Goal: Use online tool/utility

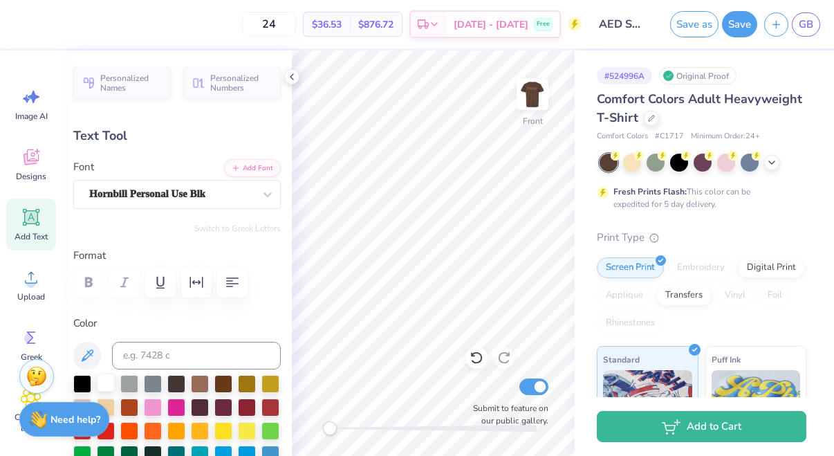
click at [109, 385] on div at bounding box center [106, 382] width 18 height 18
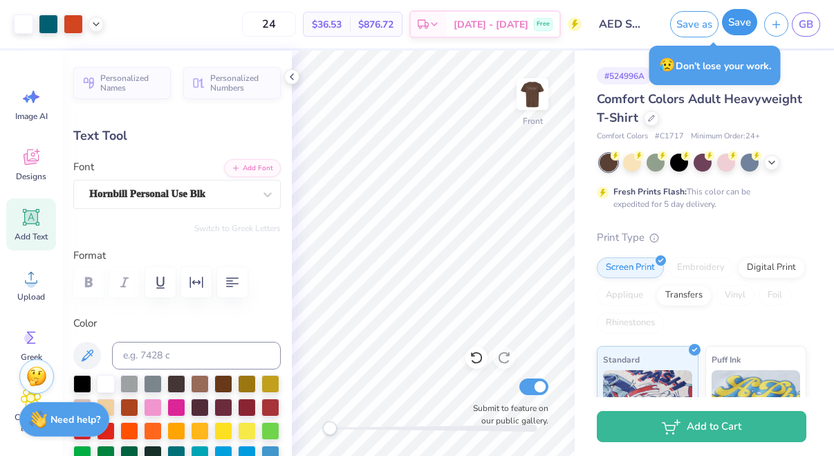
click at [726, 32] on button "Save" at bounding box center [739, 22] width 35 height 26
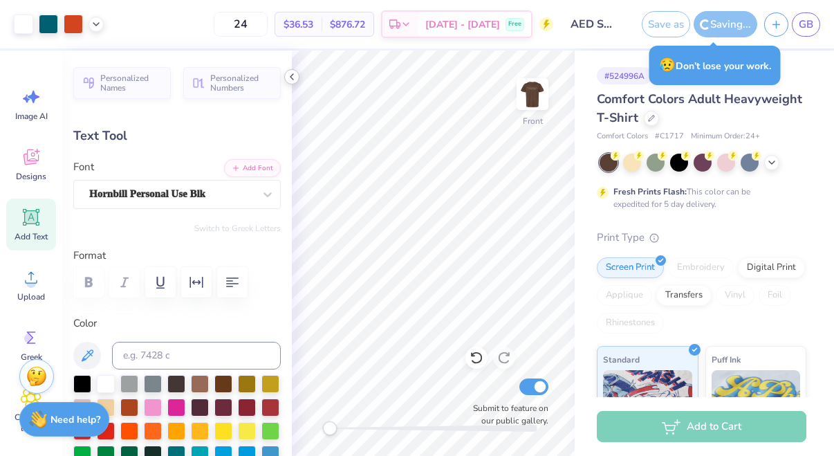
click at [290, 78] on icon at bounding box center [291, 76] width 11 height 11
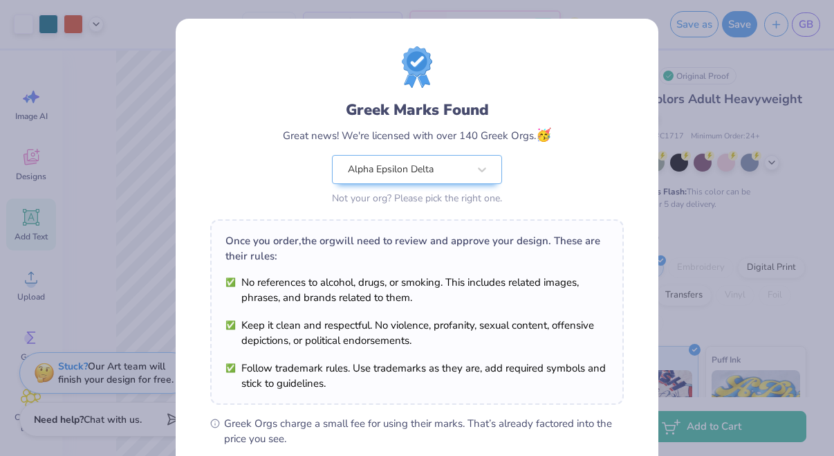
scroll to position [192, 0]
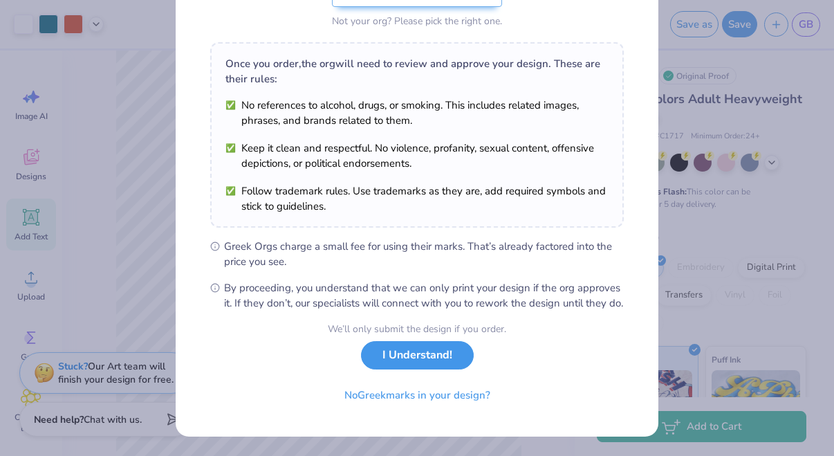
click at [449, 352] on button "I Understand!" at bounding box center [417, 355] width 113 height 28
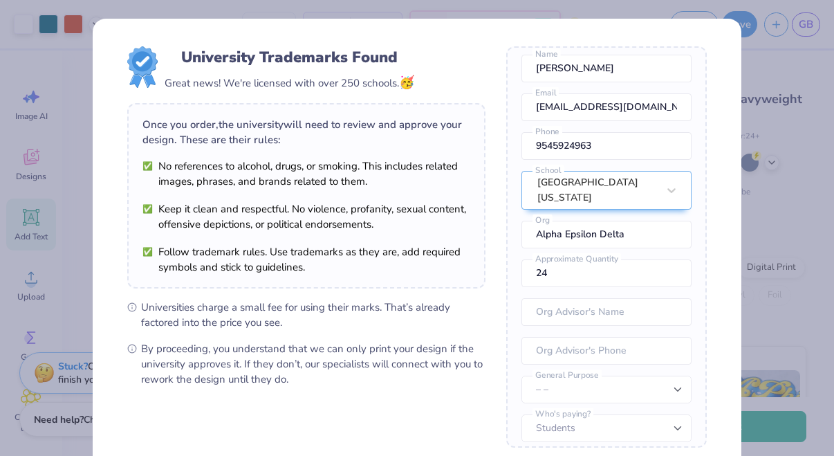
scroll to position [146, 0]
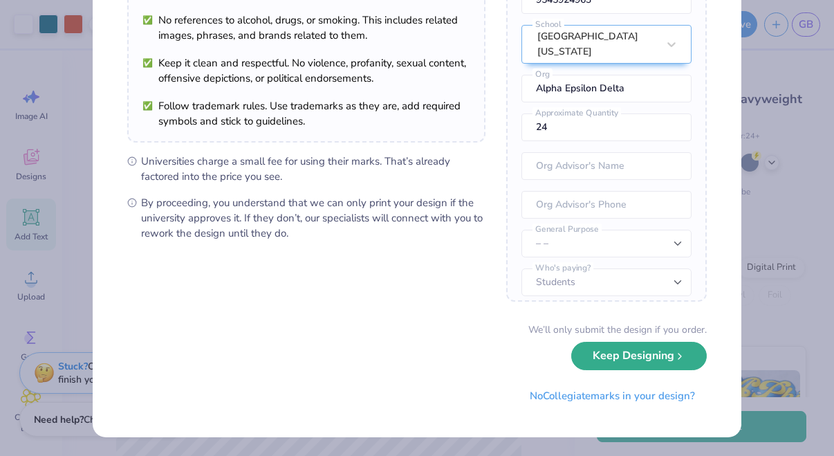
click at [593, 363] on button "Keep Designing" at bounding box center [639, 356] width 136 height 28
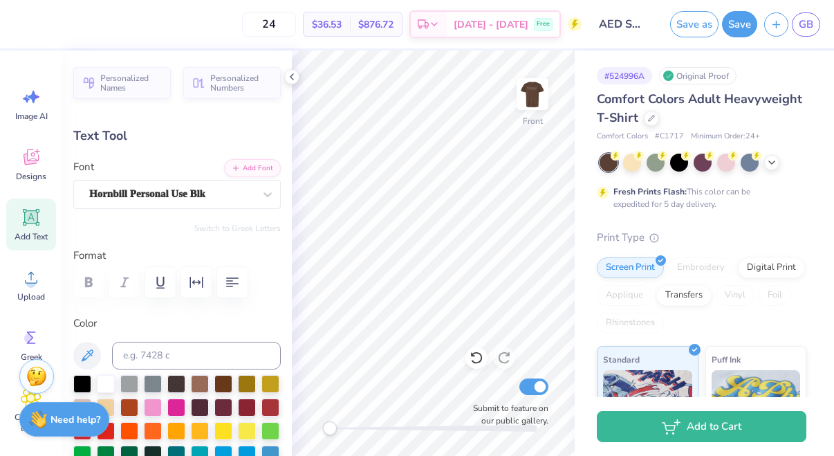
scroll to position [0, 1]
click at [479, 361] on icon at bounding box center [476, 358] width 12 height 12
click at [501, 360] on icon at bounding box center [504, 358] width 14 height 14
click at [290, 75] on icon at bounding box center [291, 76] width 11 height 11
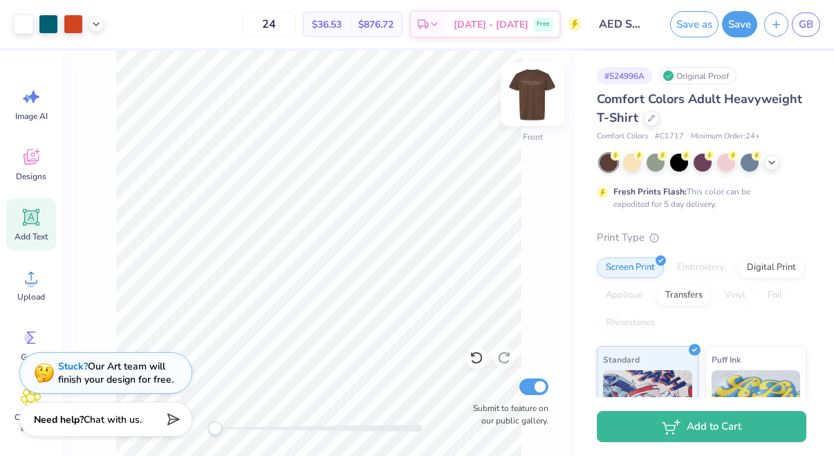
click at [532, 87] on img at bounding box center [532, 93] width 55 height 55
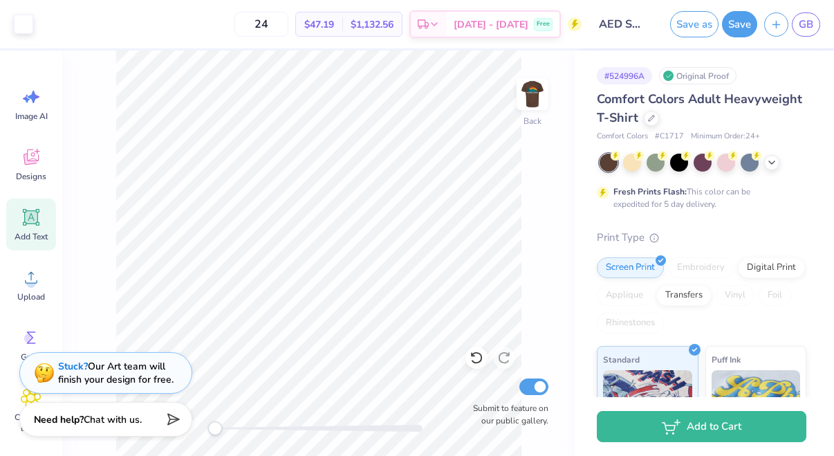
click at [532, 87] on img at bounding box center [533, 94] width 28 height 28
click at [770, 160] on icon at bounding box center [771, 161] width 11 height 11
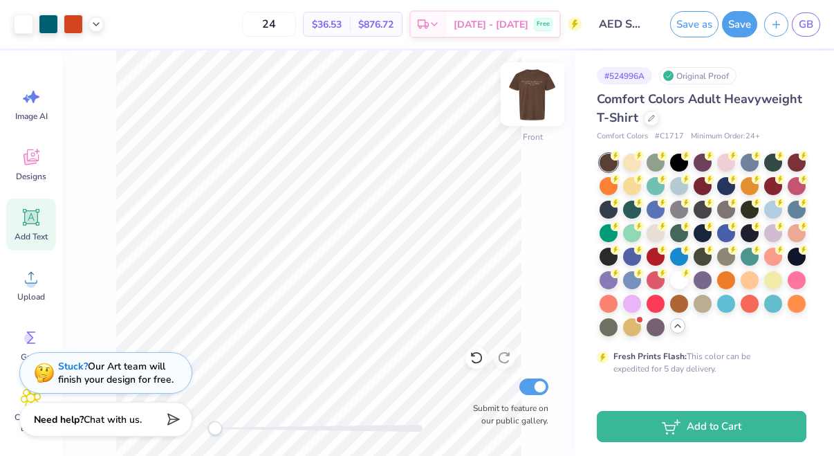
click at [528, 105] on img at bounding box center [532, 93] width 55 height 55
click at [530, 104] on img at bounding box center [532, 93] width 55 height 55
click at [530, 104] on img at bounding box center [533, 94] width 28 height 28
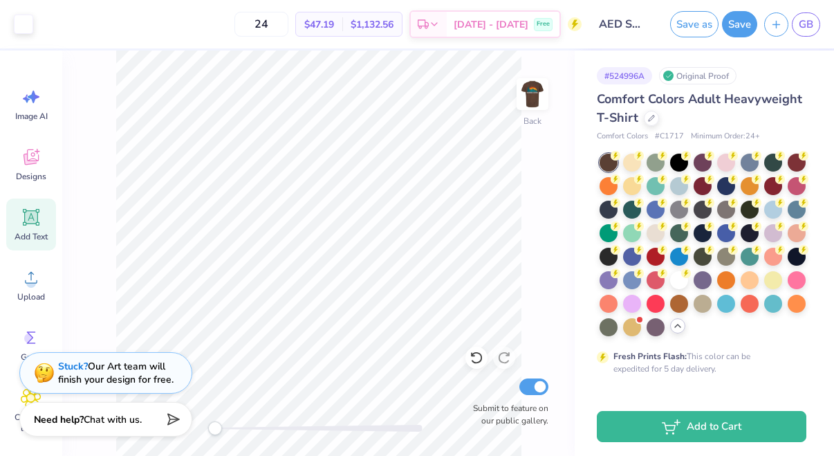
click at [530, 104] on img at bounding box center [533, 94] width 28 height 28
click at [531, 105] on img at bounding box center [532, 93] width 55 height 55
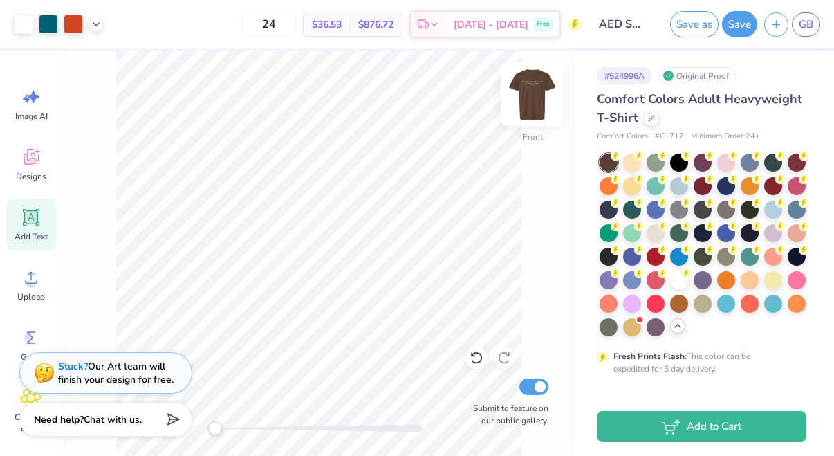
click at [531, 105] on img at bounding box center [532, 93] width 55 height 55
